Goal: Information Seeking & Learning: Check status

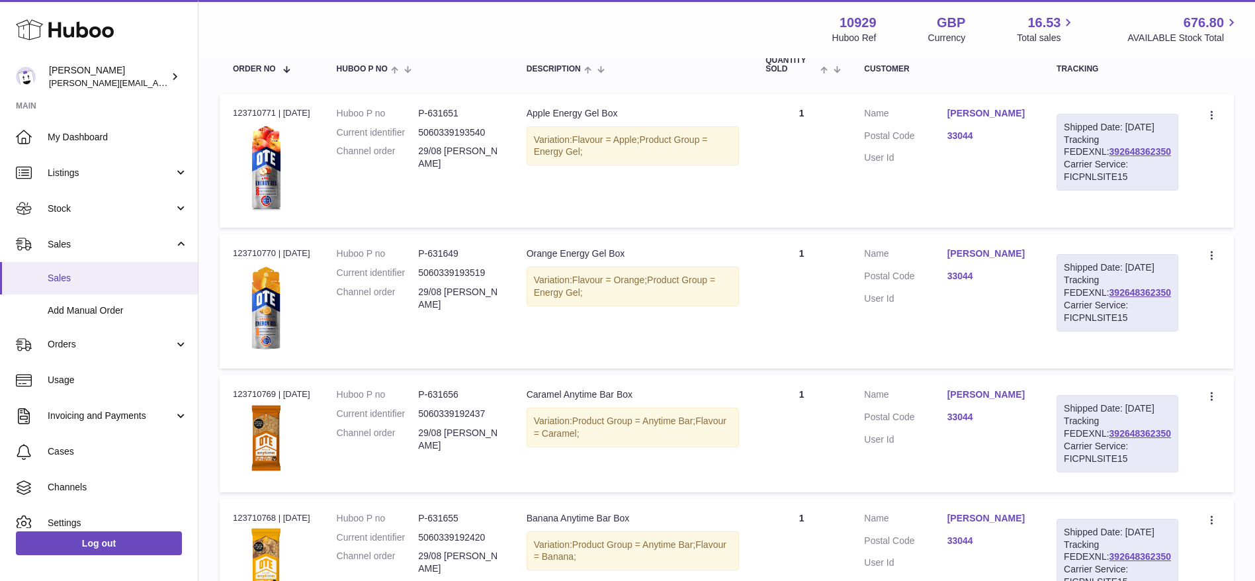
click at [40, 284] on link "Sales" at bounding box center [99, 278] width 198 height 32
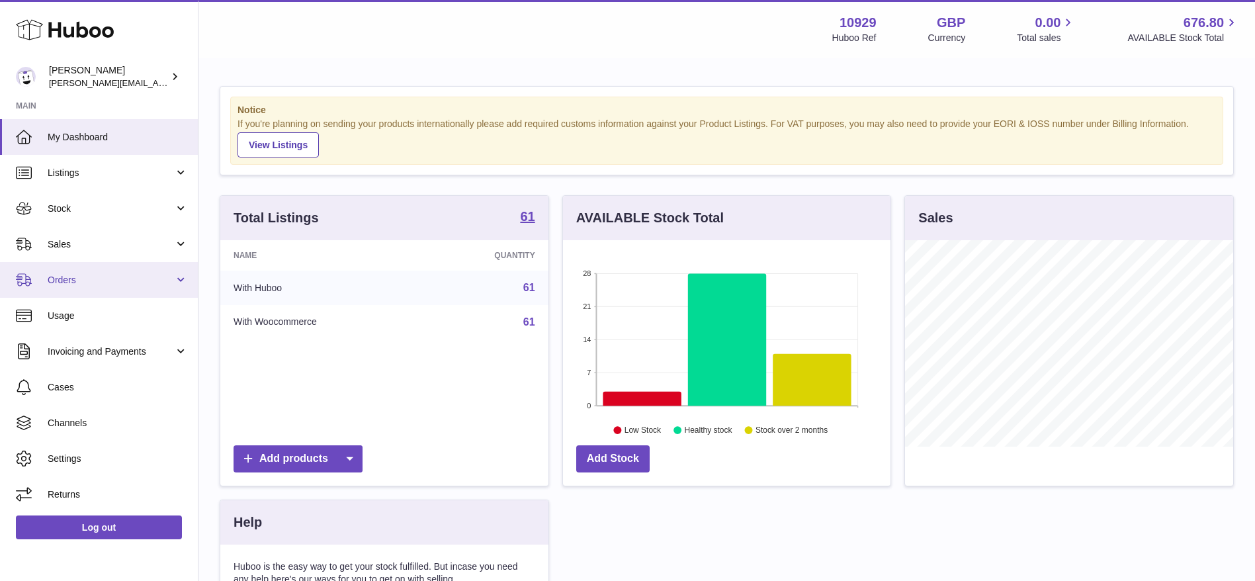
click at [76, 281] on span "Orders" at bounding box center [111, 280] width 126 height 13
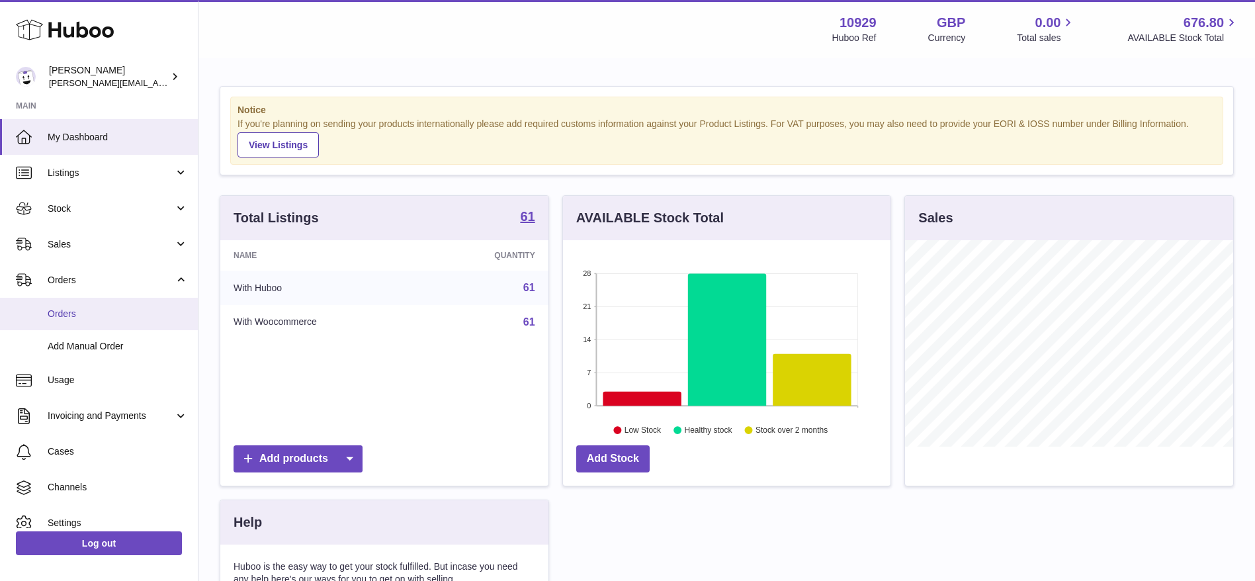
click at [75, 322] on link "Orders" at bounding box center [99, 314] width 198 height 32
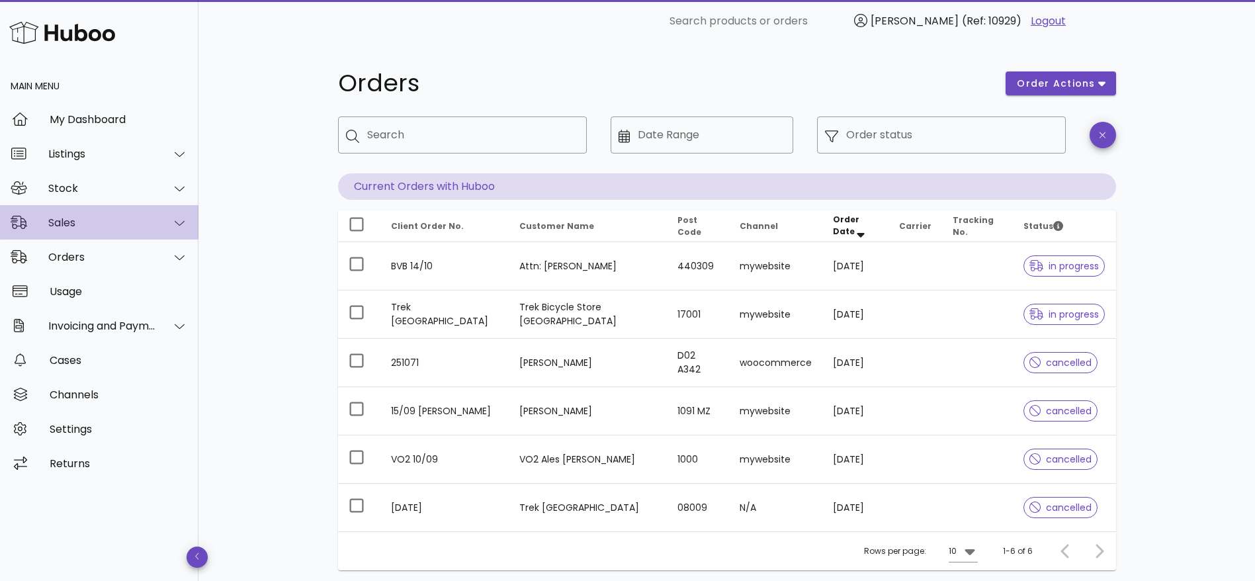
click at [64, 222] on div "Sales" at bounding box center [102, 222] width 108 height 13
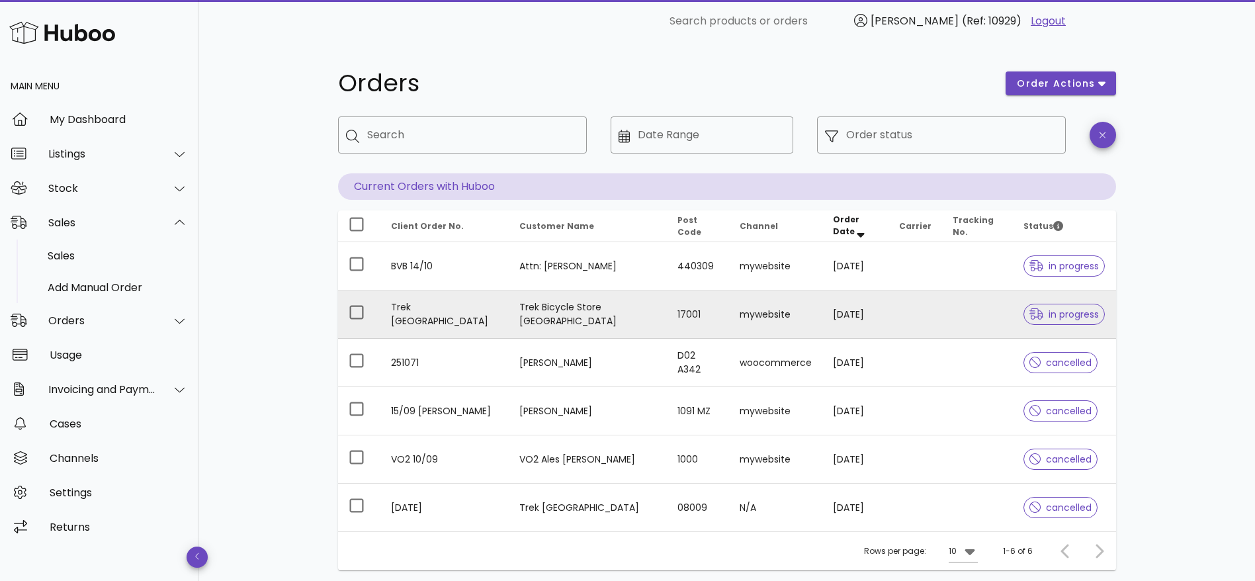
click at [581, 335] on td "Trek Bicycle Store Girona" at bounding box center [588, 314] width 158 height 48
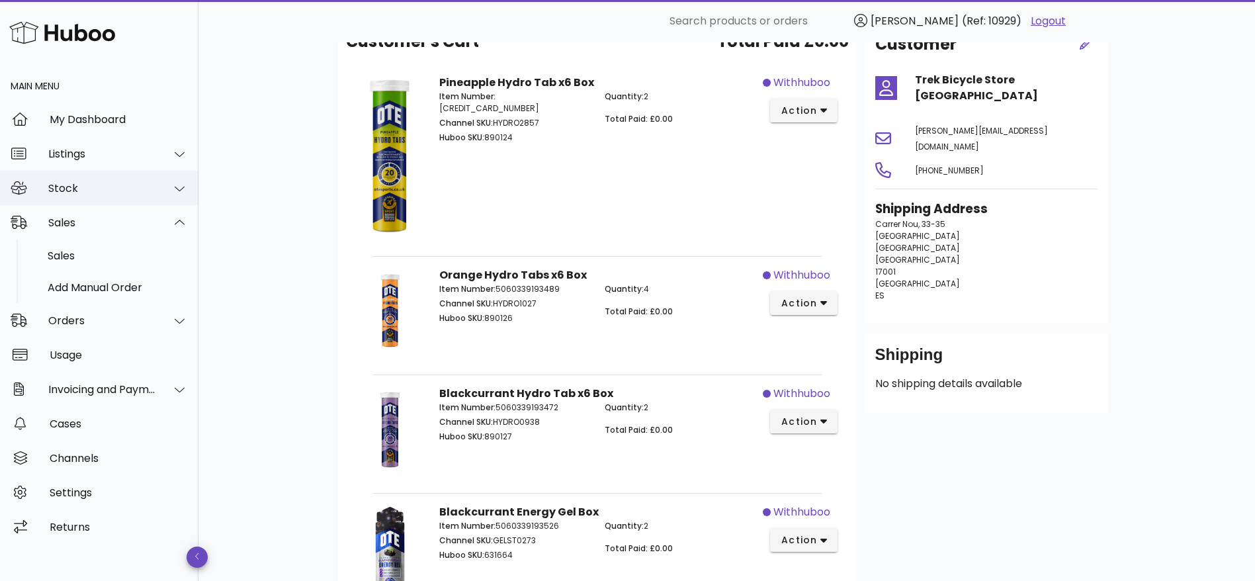
scroll to position [9, 0]
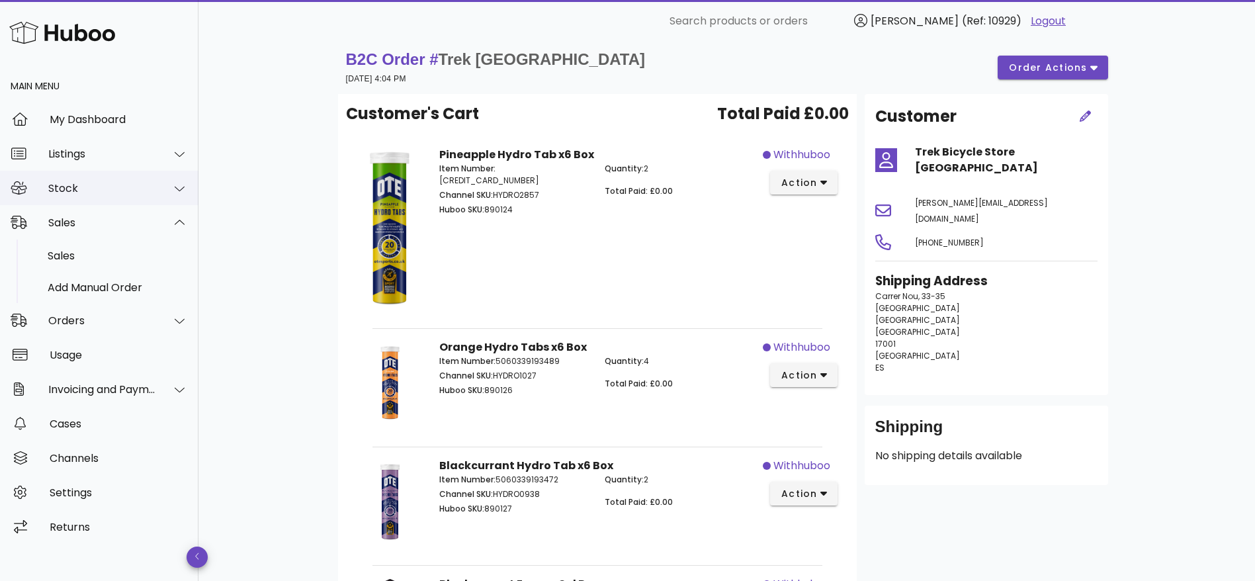
click at [108, 187] on div "Stock" at bounding box center [102, 188] width 108 height 13
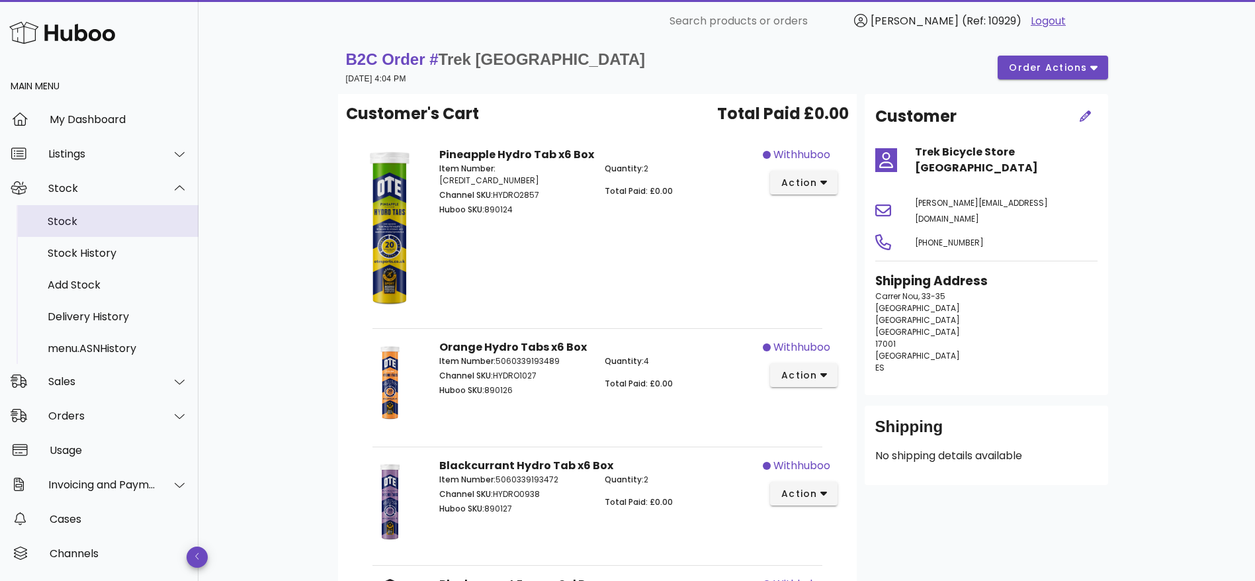
click at [99, 205] on link "Stock" at bounding box center [99, 221] width 198 height 32
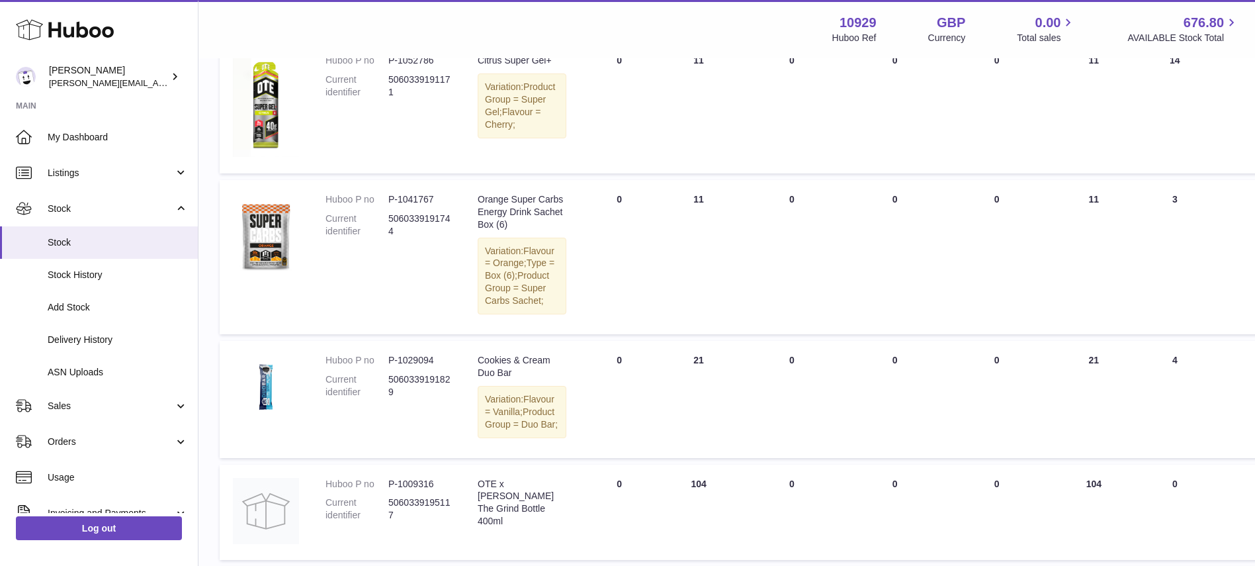
scroll to position [224, 0]
click at [77, 421] on link "Sales" at bounding box center [99, 406] width 198 height 36
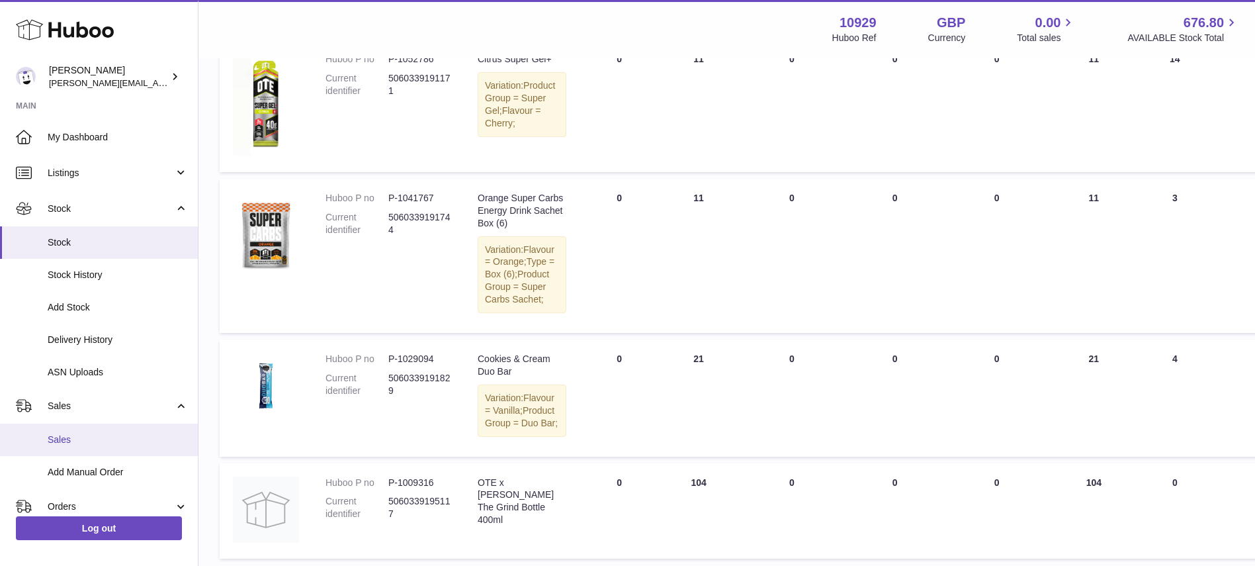
click at [77, 438] on span "Sales" at bounding box center [118, 439] width 140 height 13
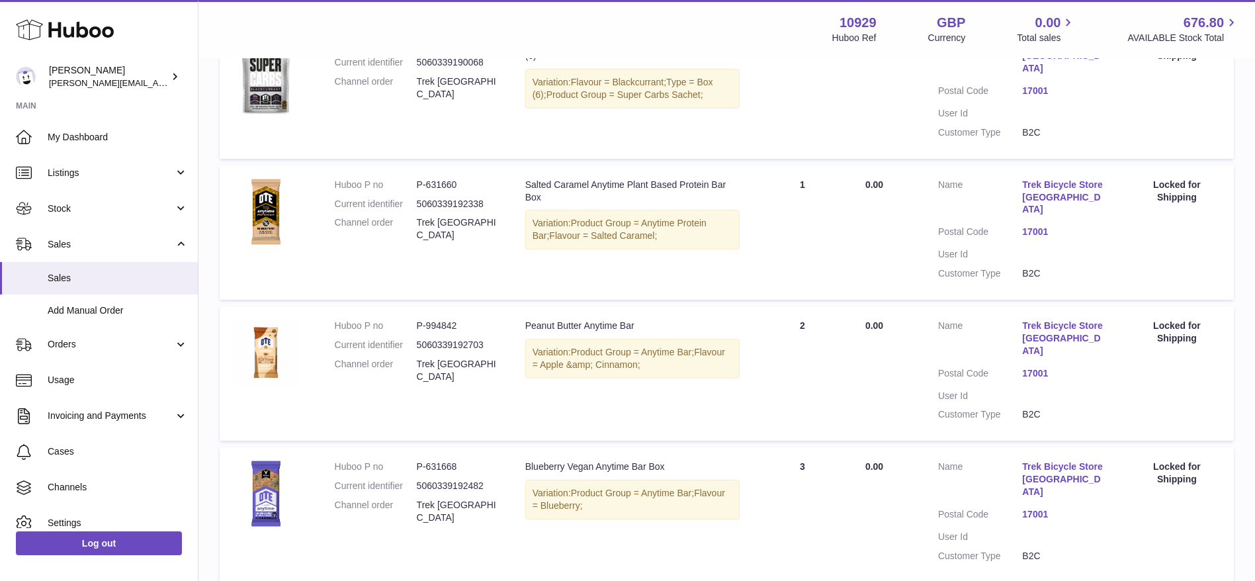
scroll to position [871, 0]
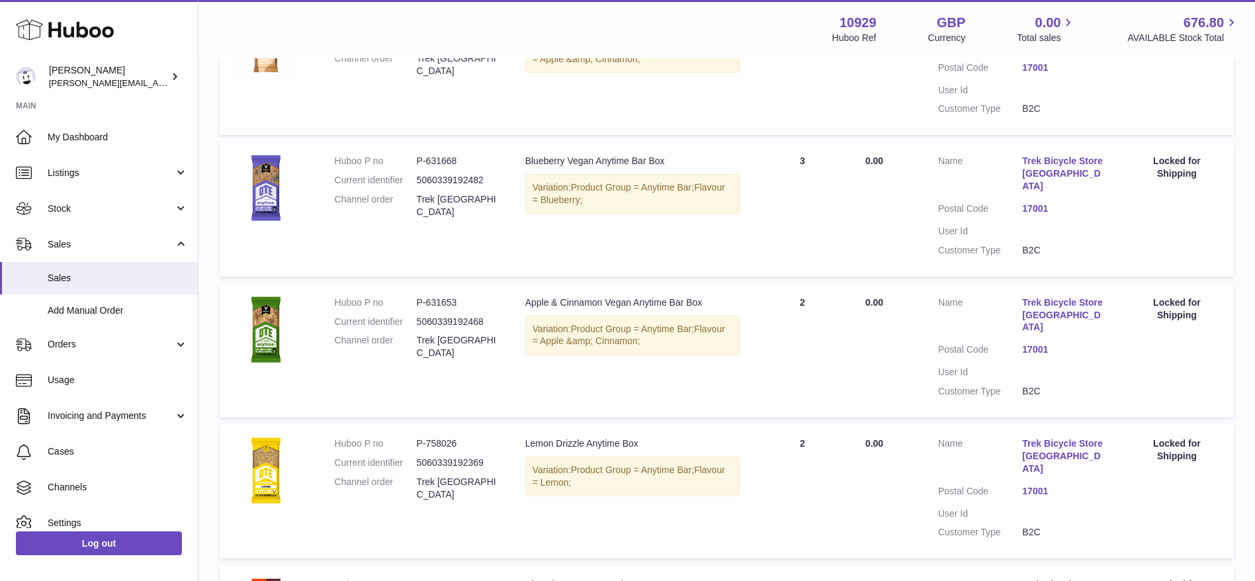
click at [1070, 296] on link "Trek Bicycle Store [GEOGRAPHIC_DATA]" at bounding box center [1064, 315] width 84 height 38
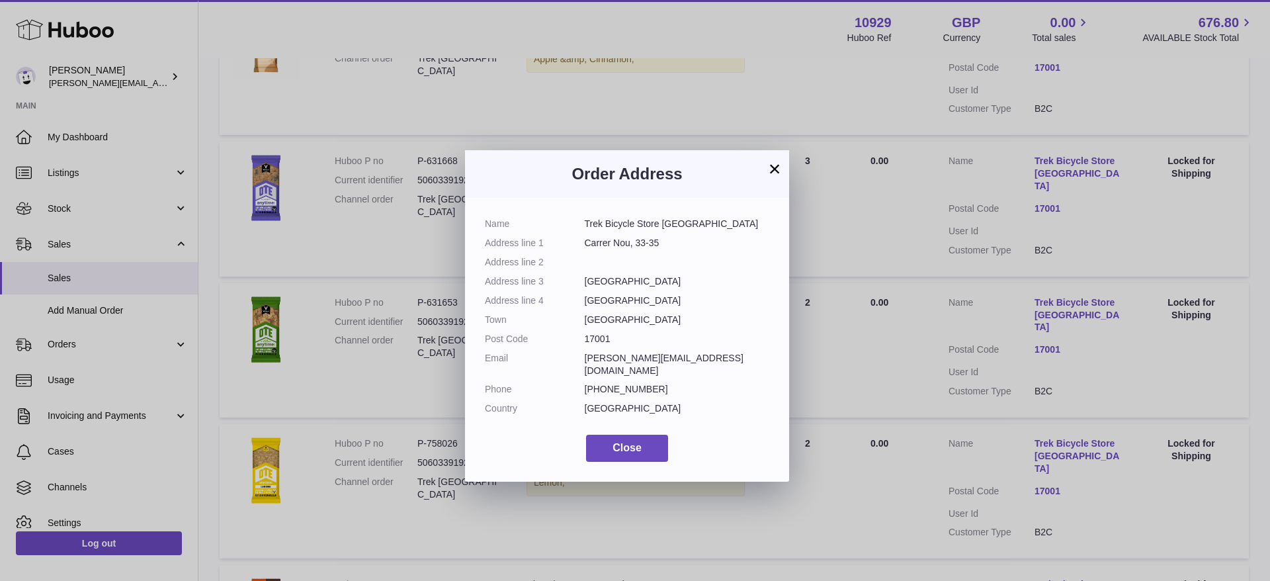
click at [777, 172] on button "×" at bounding box center [775, 169] width 16 height 16
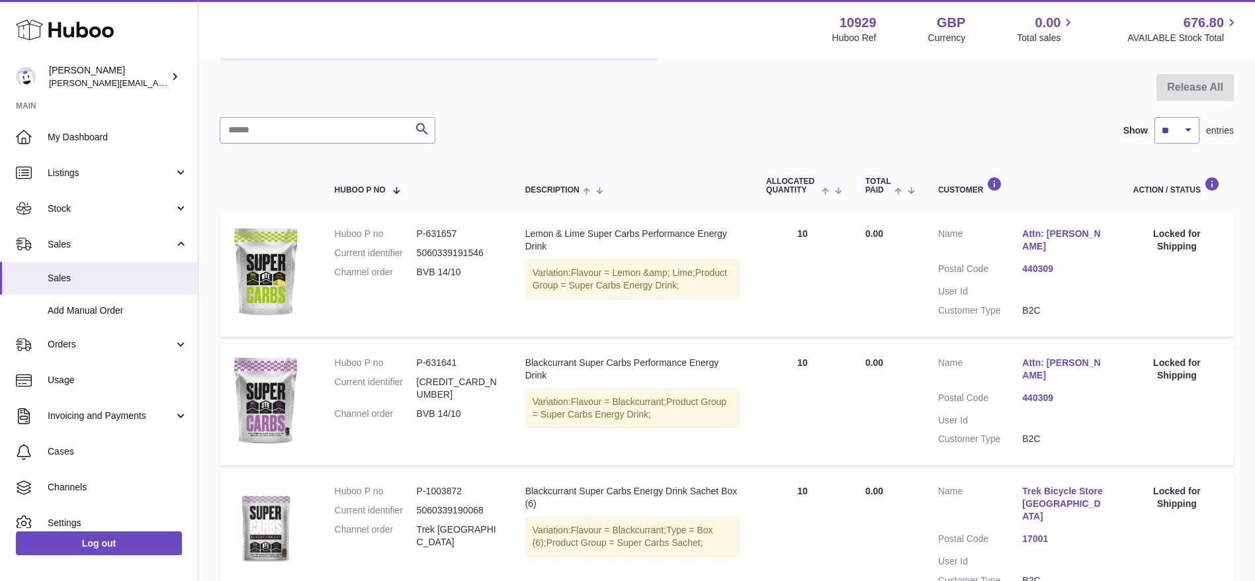
scroll to position [95, 0]
